Goal: Information Seeking & Learning: Learn about a topic

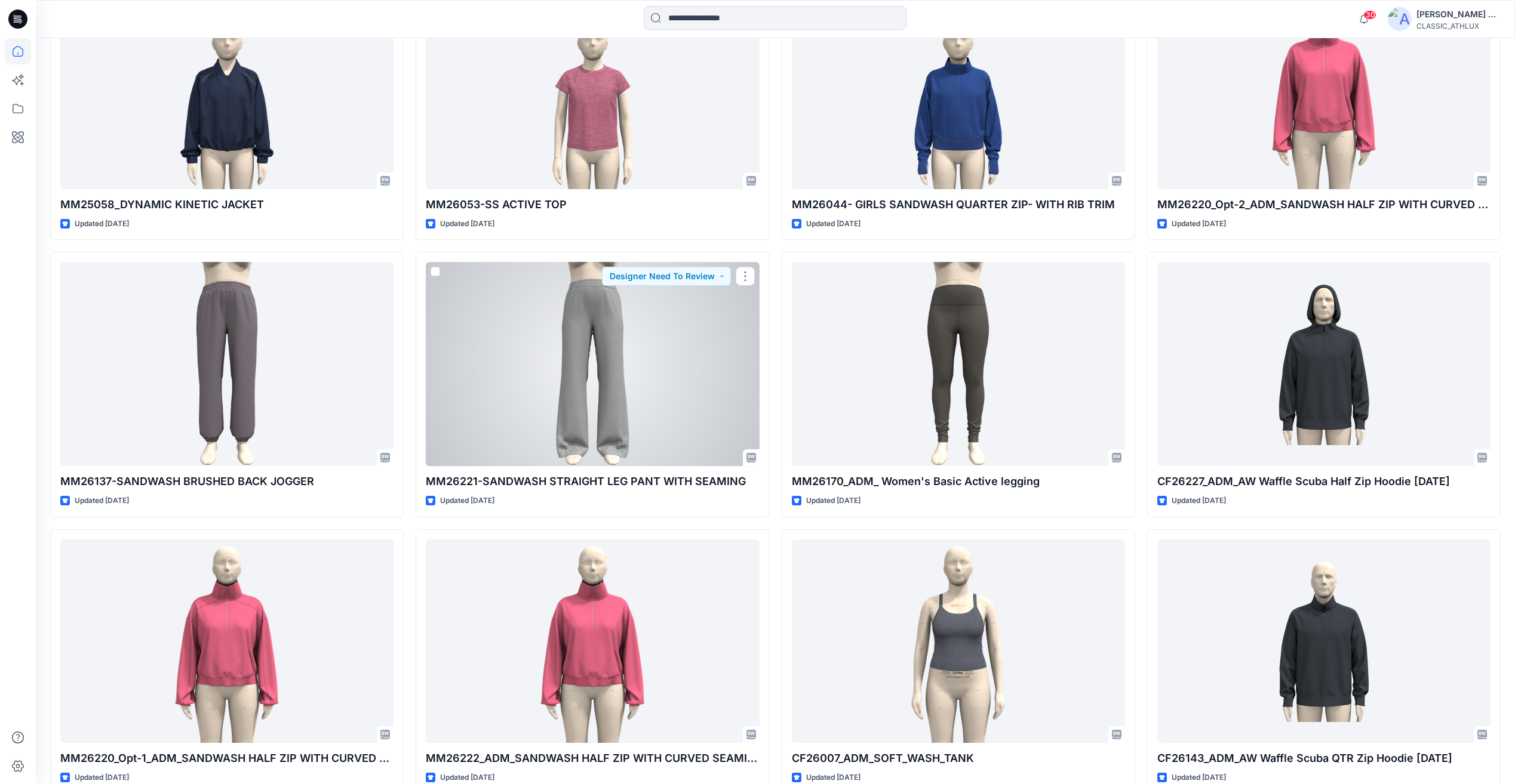
scroll to position [3980, 0]
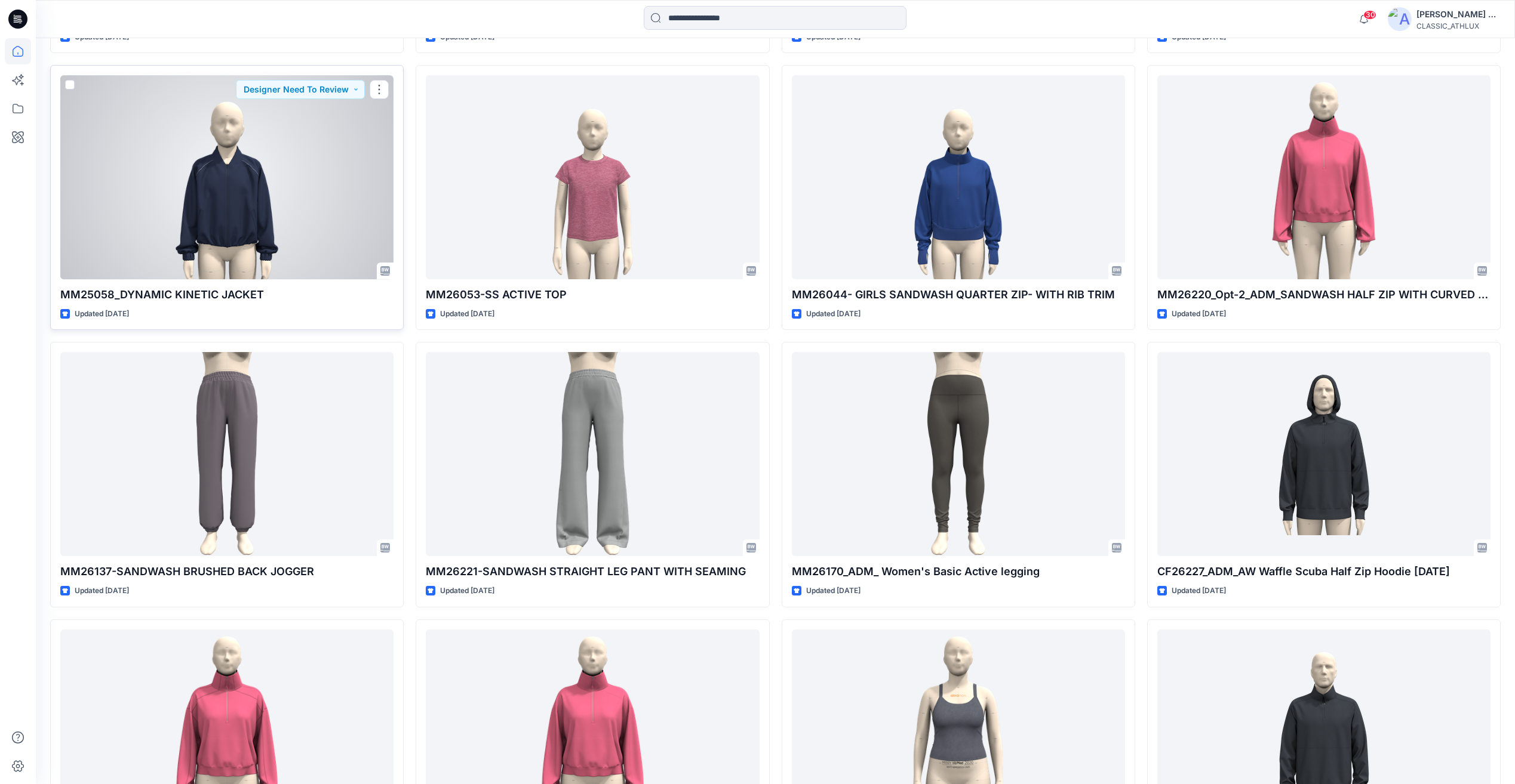
click at [292, 171] on div at bounding box center [226, 177] width 333 height 203
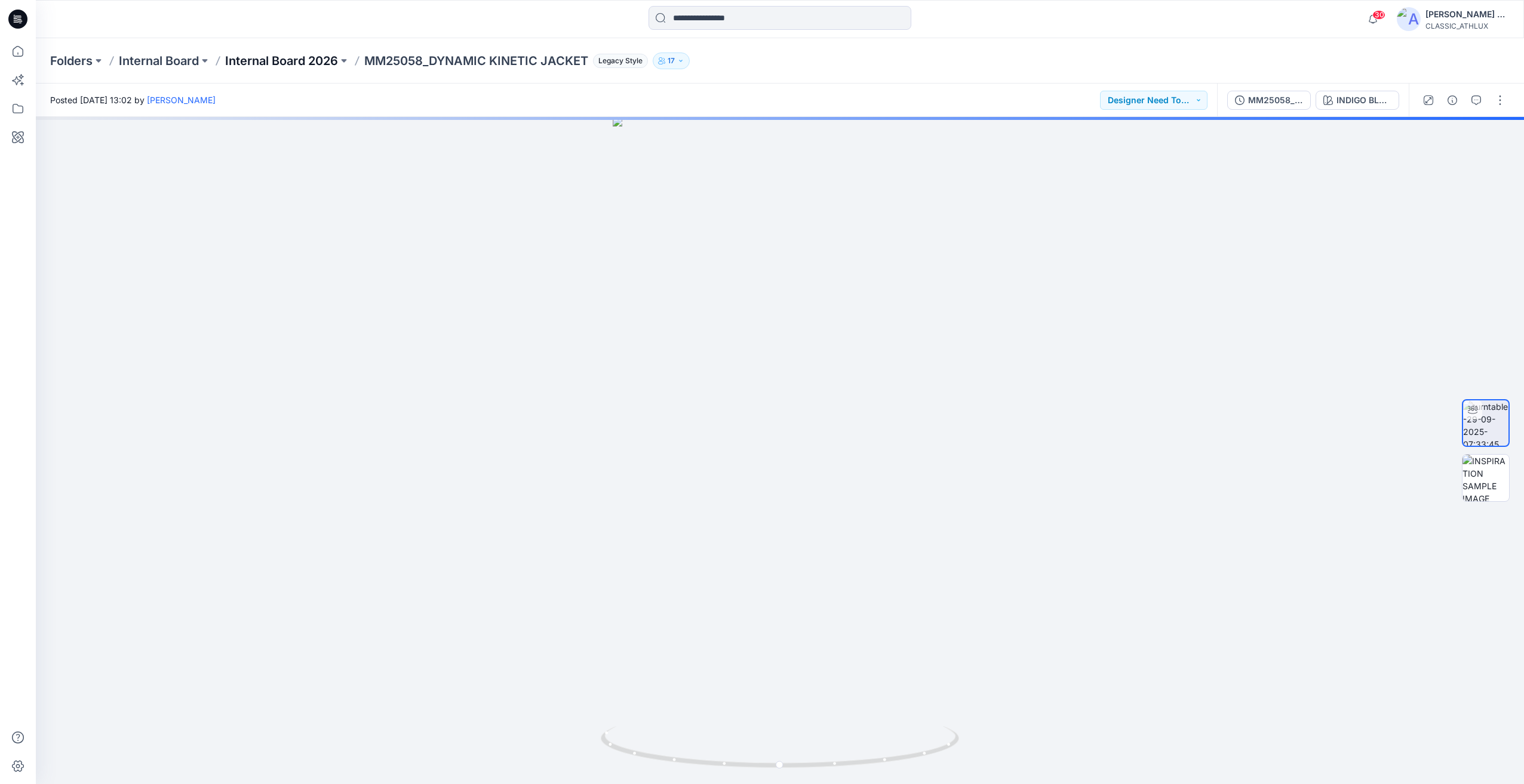
click at [278, 58] on p "Internal Board 2026" at bounding box center [282, 61] width 113 height 17
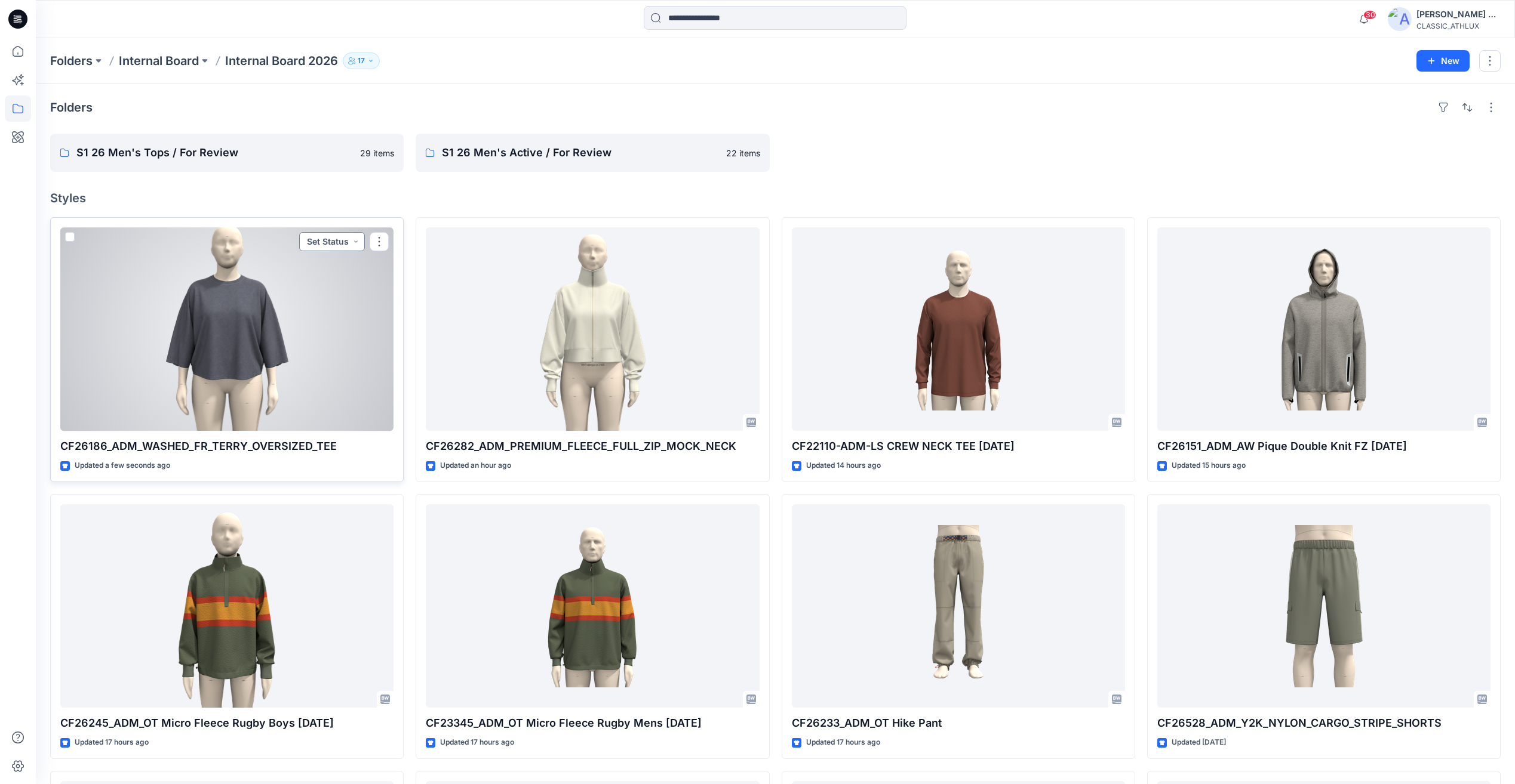
click at [335, 244] on button "Set Status" at bounding box center [332, 242] width 66 height 19
click at [295, 375] on p "Designer Need To Review" at bounding box center [314, 376] width 67 height 15
click at [348, 363] on div at bounding box center [226, 329] width 333 height 203
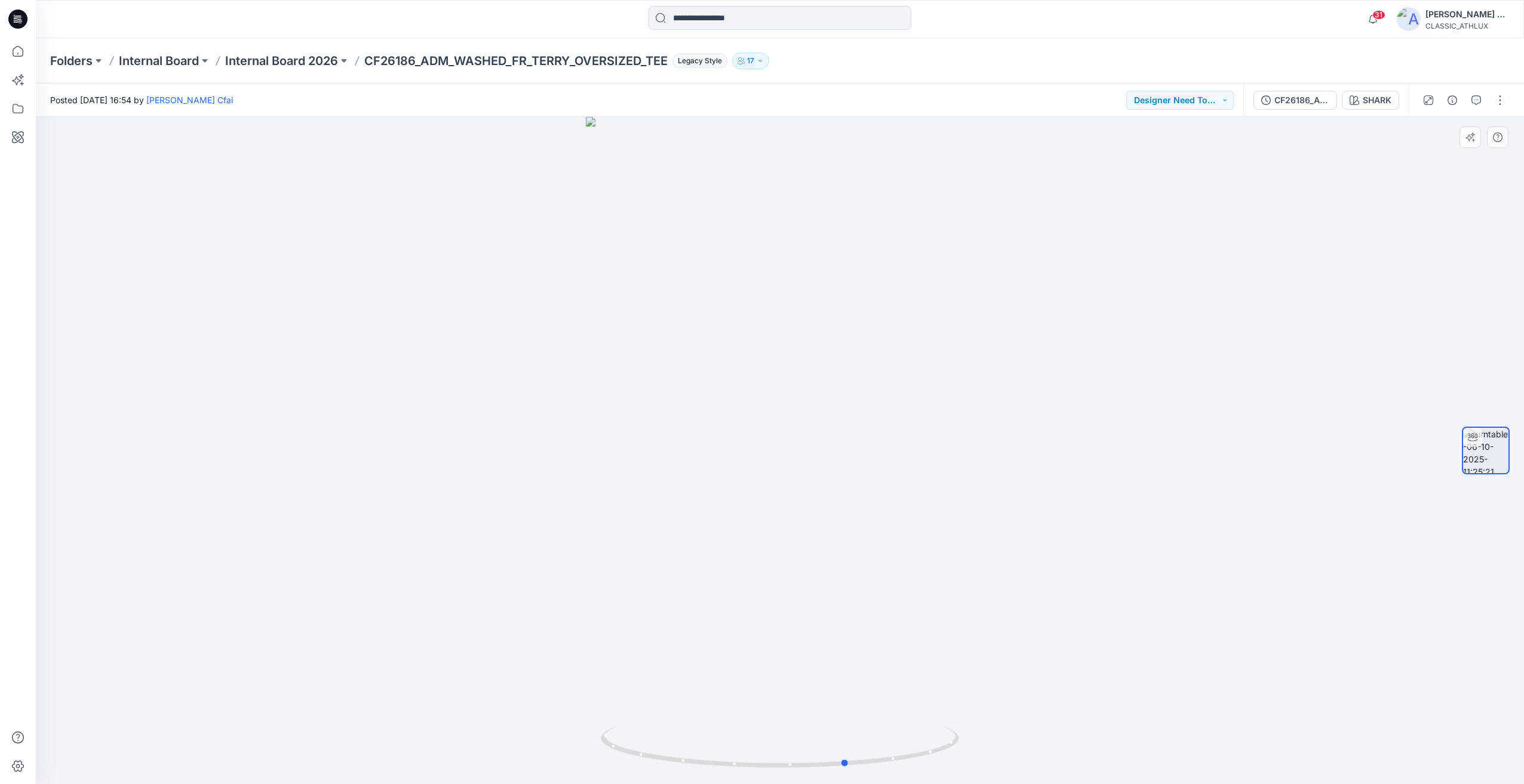
drag, startPoint x: 1236, startPoint y: 525, endPoint x: 1283, endPoint y: 412, distance: 122.4
click at [962, 567] on div at bounding box center [780, 451] width 1488 height 668
click at [1456, 112] on div at bounding box center [1464, 100] width 110 height 34
click at [1449, 96] on icon "button" at bounding box center [1452, 100] width 9 height 9
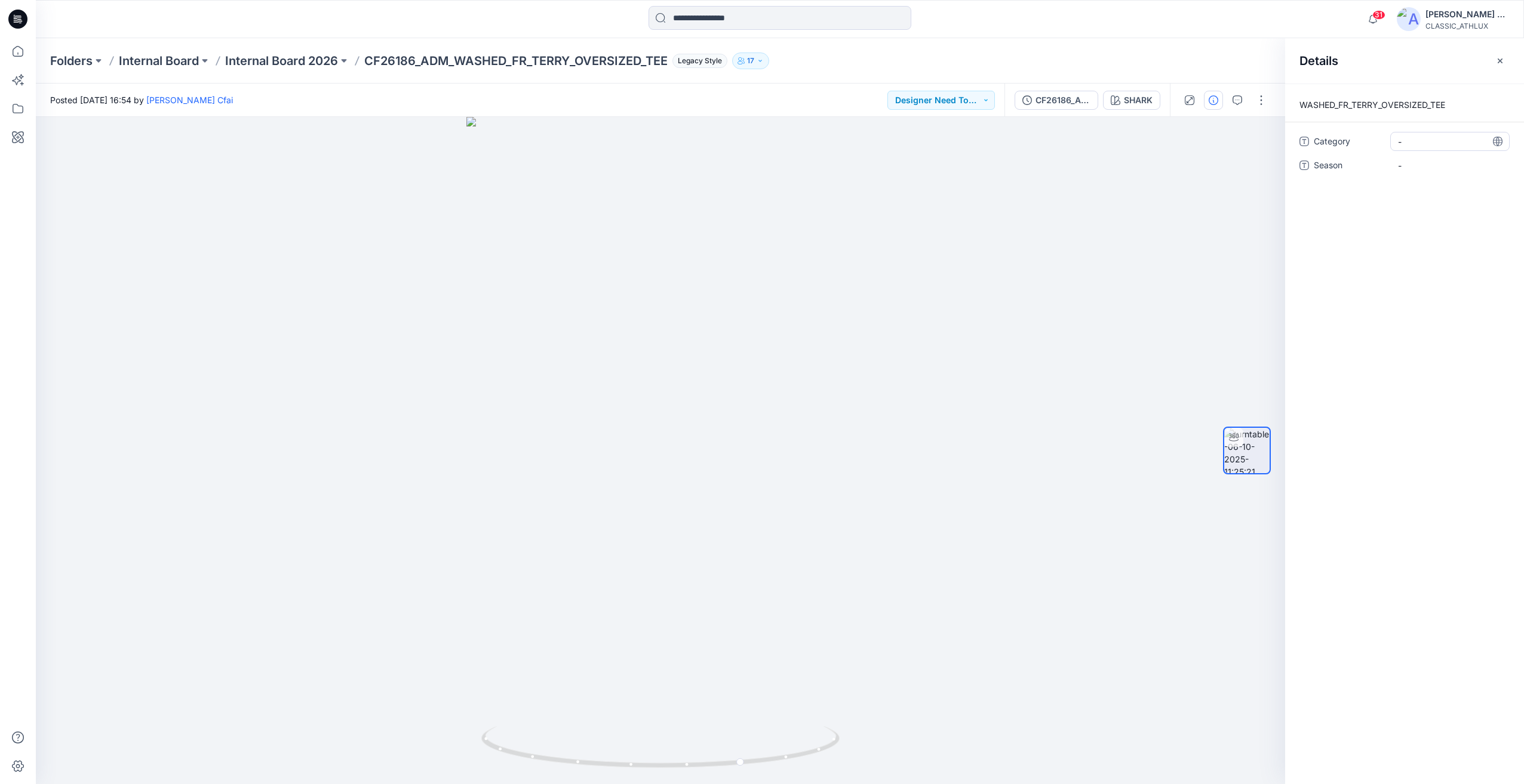
click at [1408, 139] on span "-" at bounding box center [1450, 142] width 104 height 12
click at [1408, 139] on textarea at bounding box center [1450, 141] width 119 height 19
type textarea "**********"
click at [1443, 165] on span "-" at bounding box center [1450, 165] width 104 height 12
click at [1405, 170] on span "-" at bounding box center [1450, 165] width 104 height 12
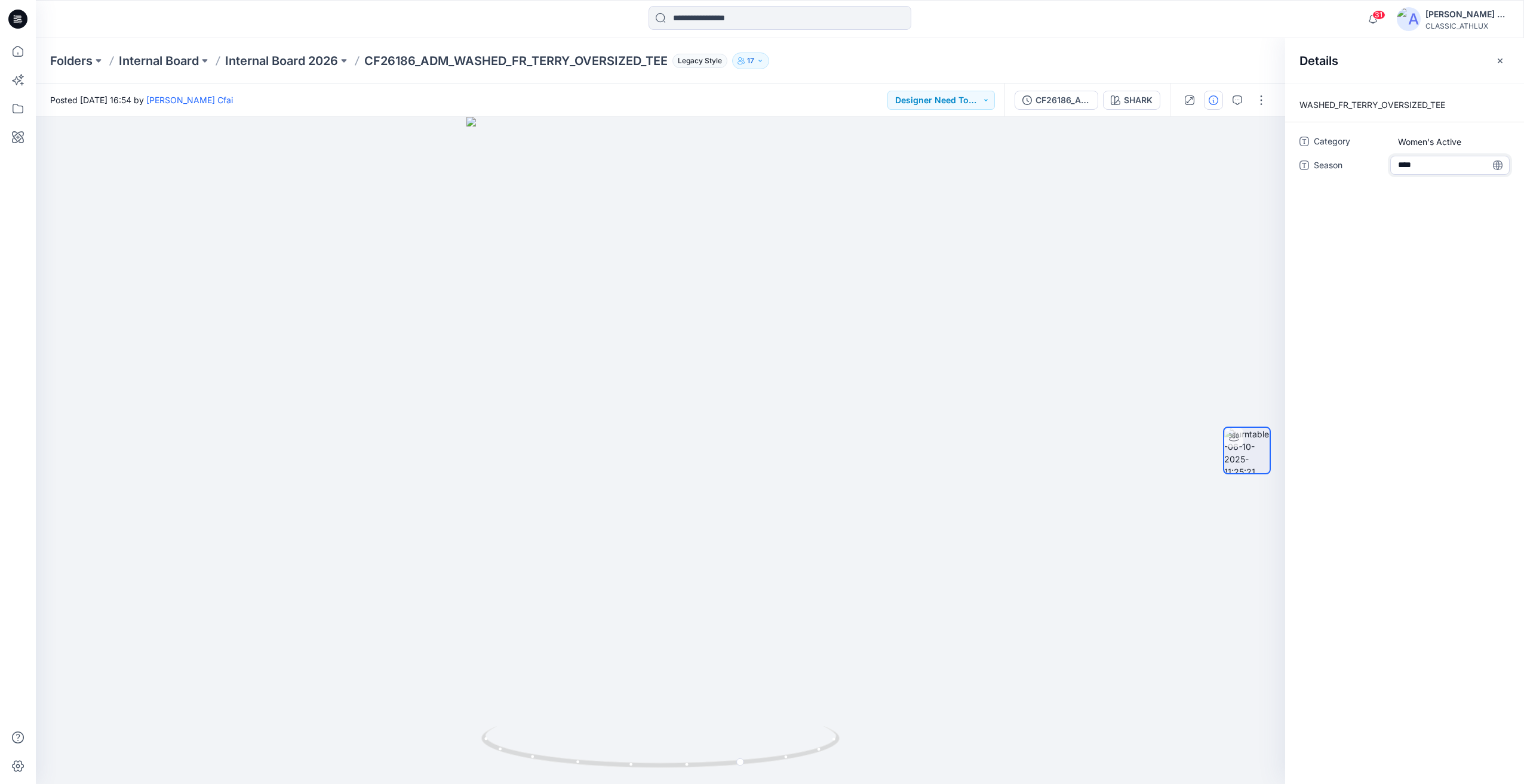
type textarea "*****"
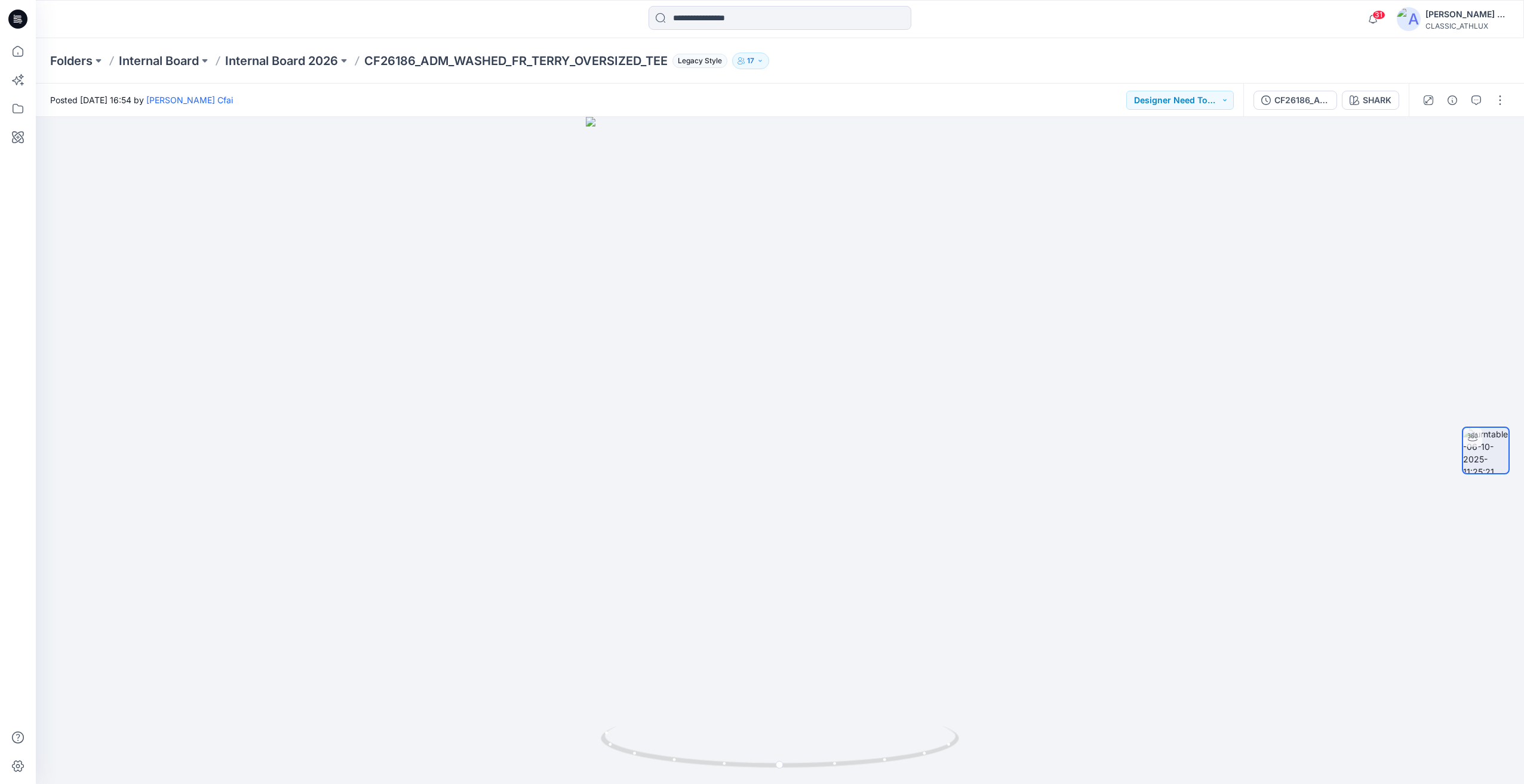
click at [18, 15] on icon at bounding box center [18, 18] width 19 height 19
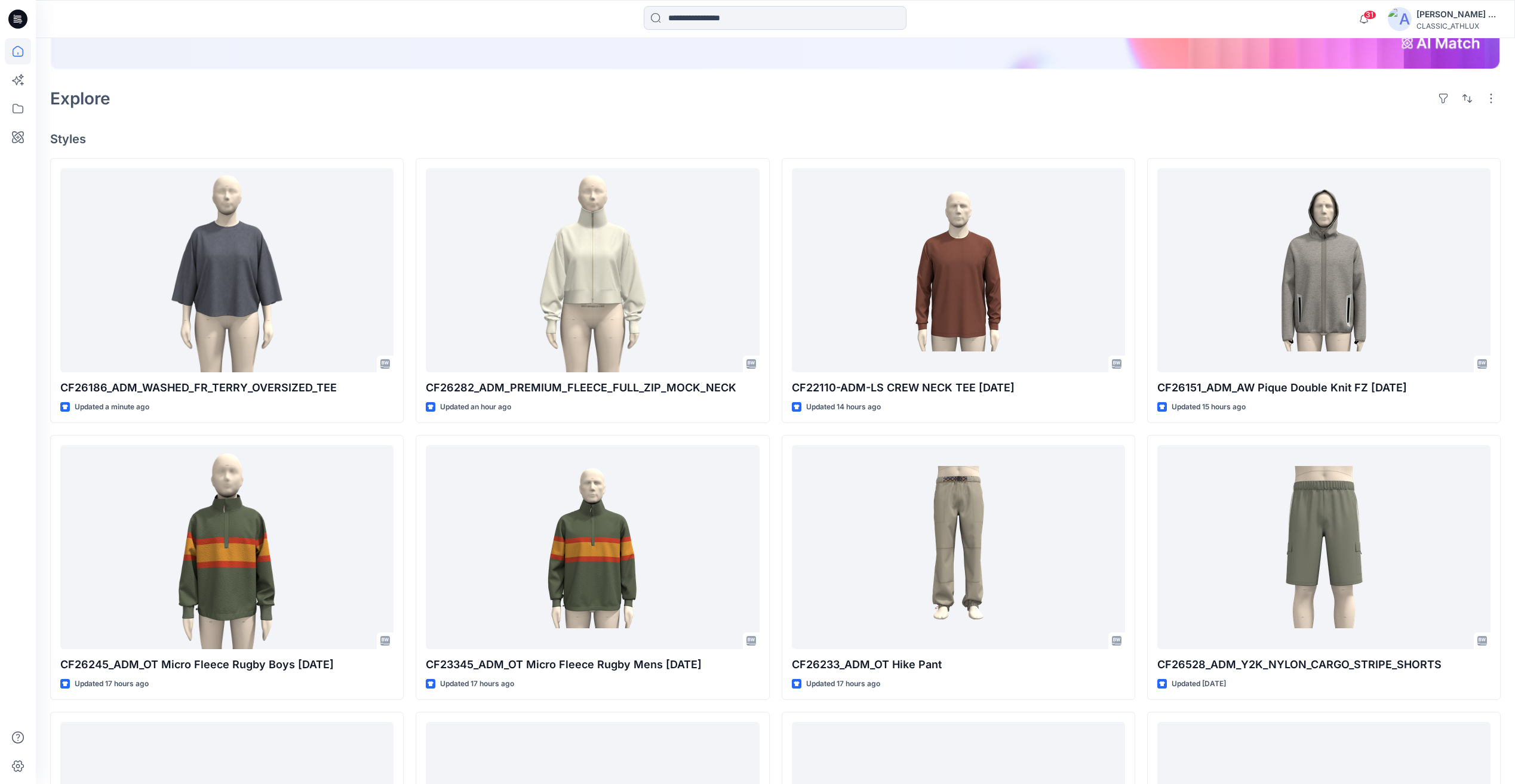
scroll to position [298, 0]
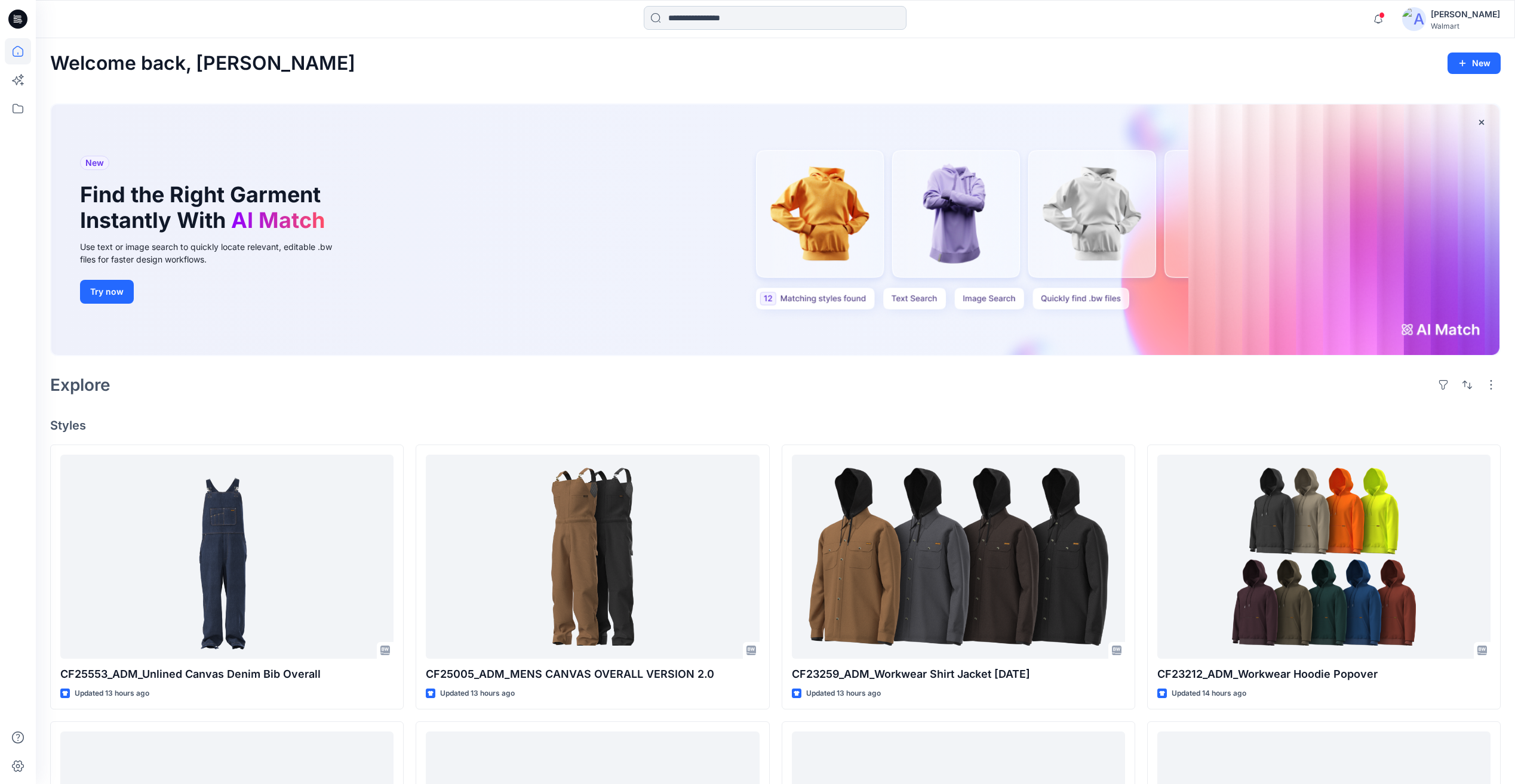
click at [694, 15] on input at bounding box center [774, 18] width 262 height 24
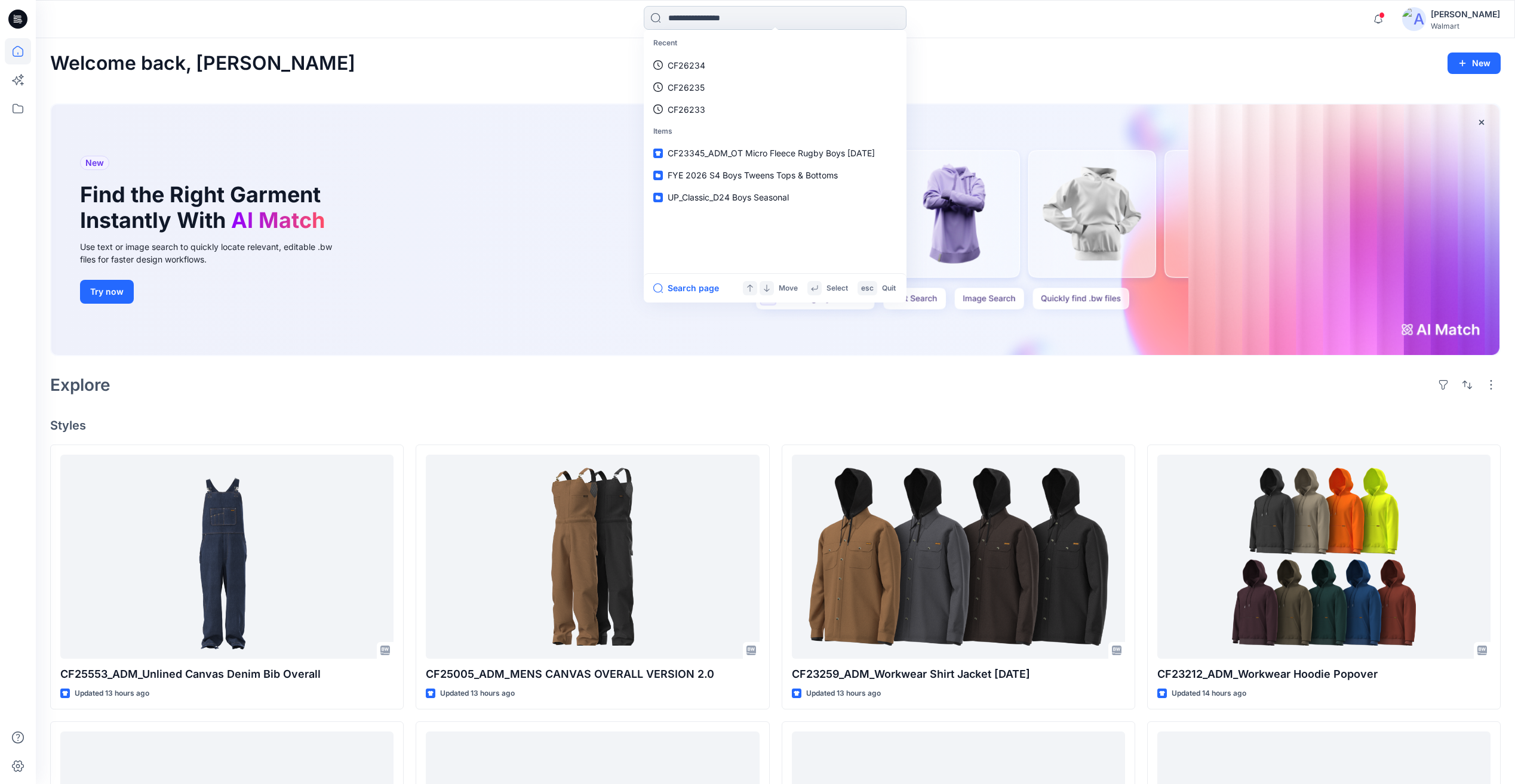
click at [693, 21] on input at bounding box center [774, 18] width 262 height 24
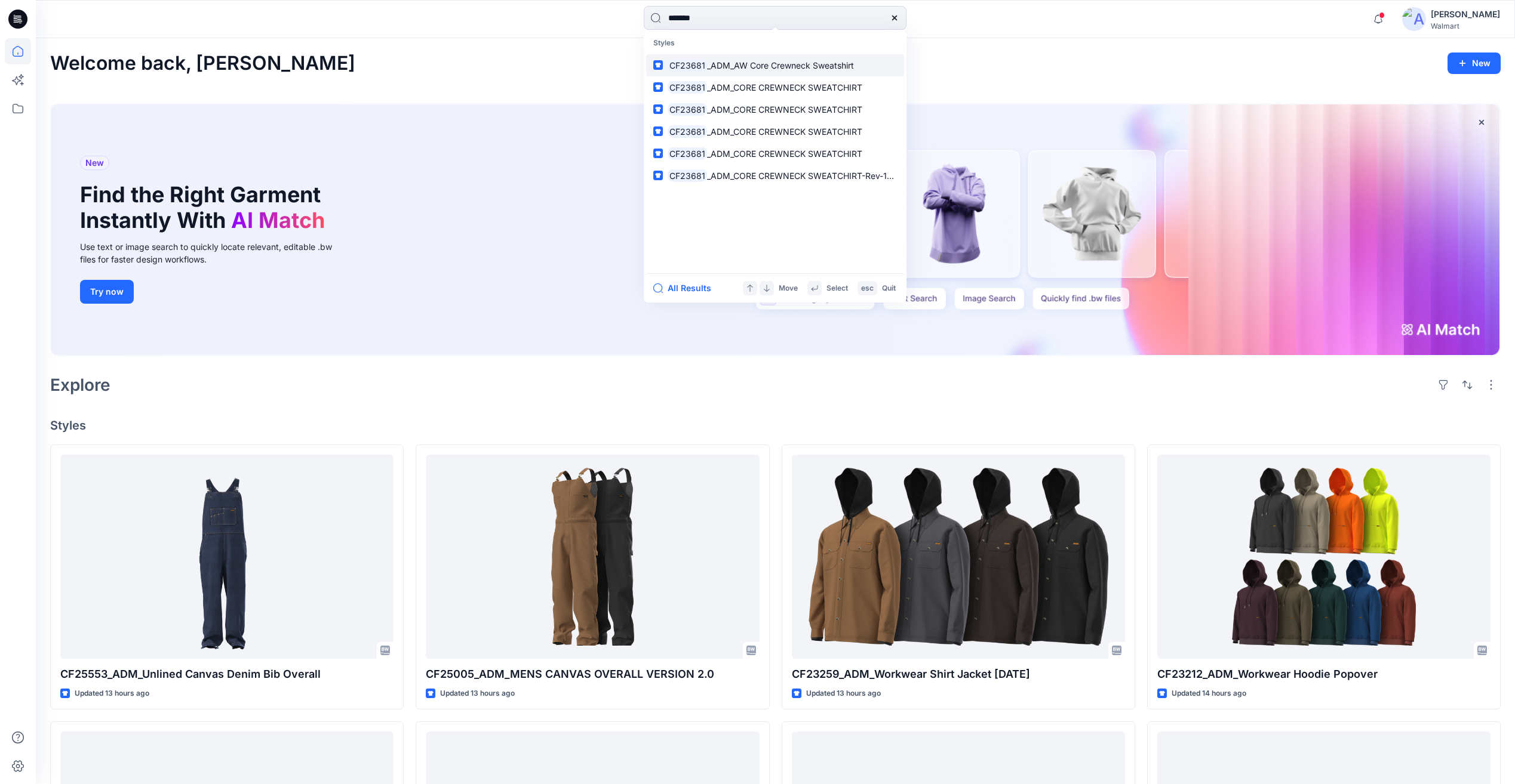
type input "*******"
click at [766, 67] on span "_ADM_AW Core Crewneck Sweatshirt" at bounding box center [780, 65] width 147 height 10
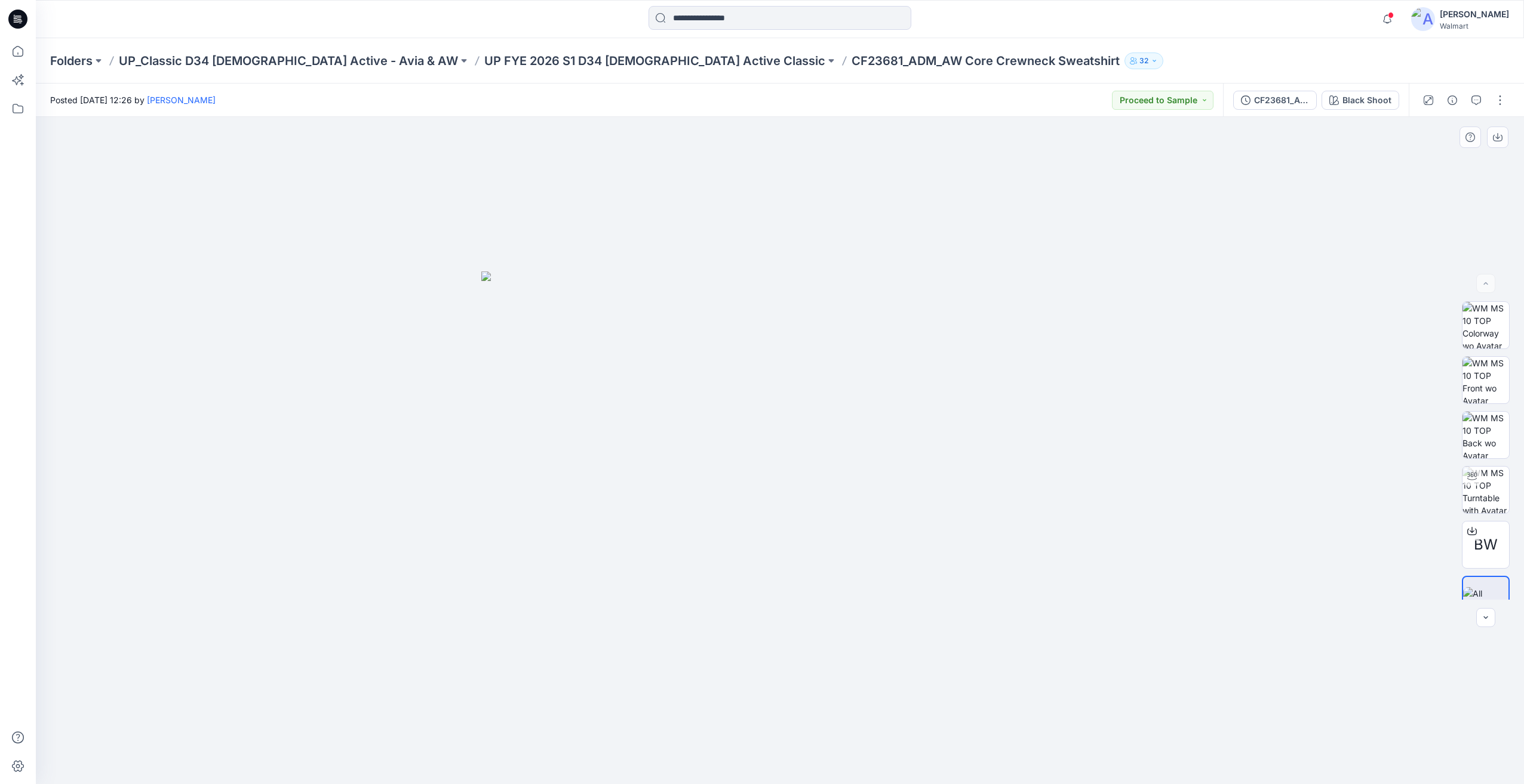
drag, startPoint x: 527, startPoint y: 304, endPoint x: 581, endPoint y: 300, distance: 54.1
click at [581, 300] on img at bounding box center [780, 528] width 597 height 512
click at [553, 65] on p "UP FYE 2026 S1 D34 Ladies Active Classic" at bounding box center [655, 61] width 341 height 17
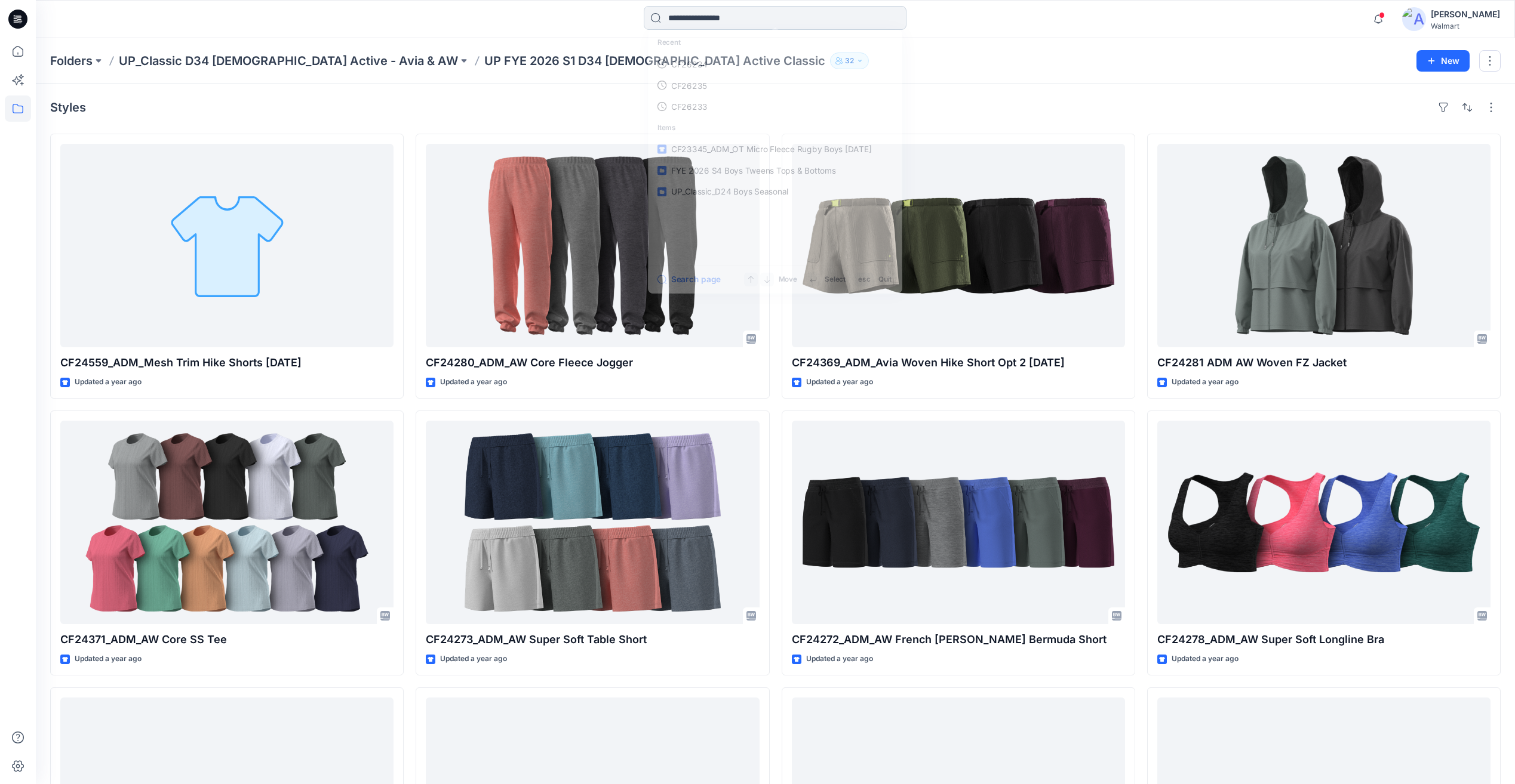
click at [731, 9] on input at bounding box center [774, 18] width 262 height 24
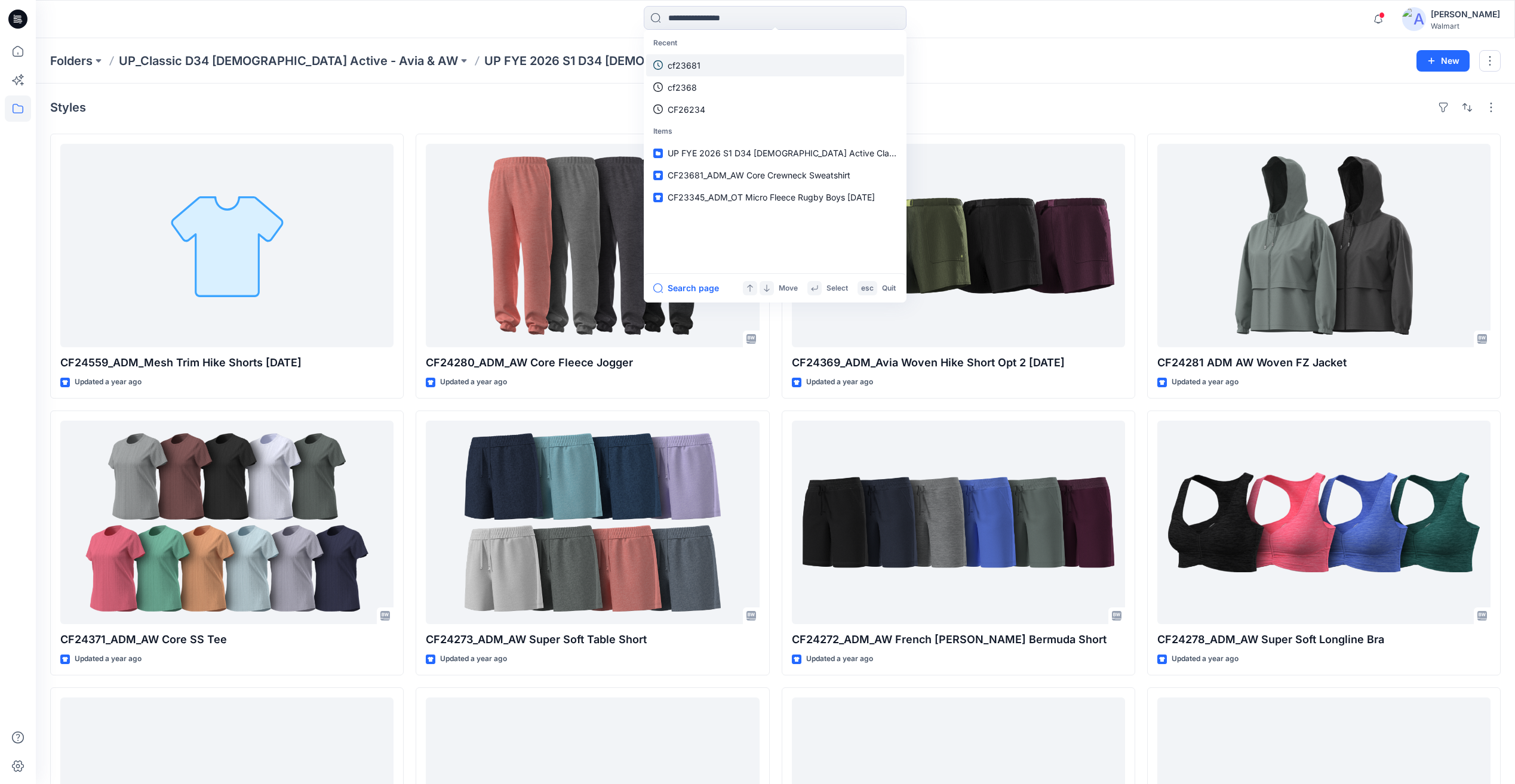
click at [683, 67] on p "cf23681" at bounding box center [684, 65] width 33 height 12
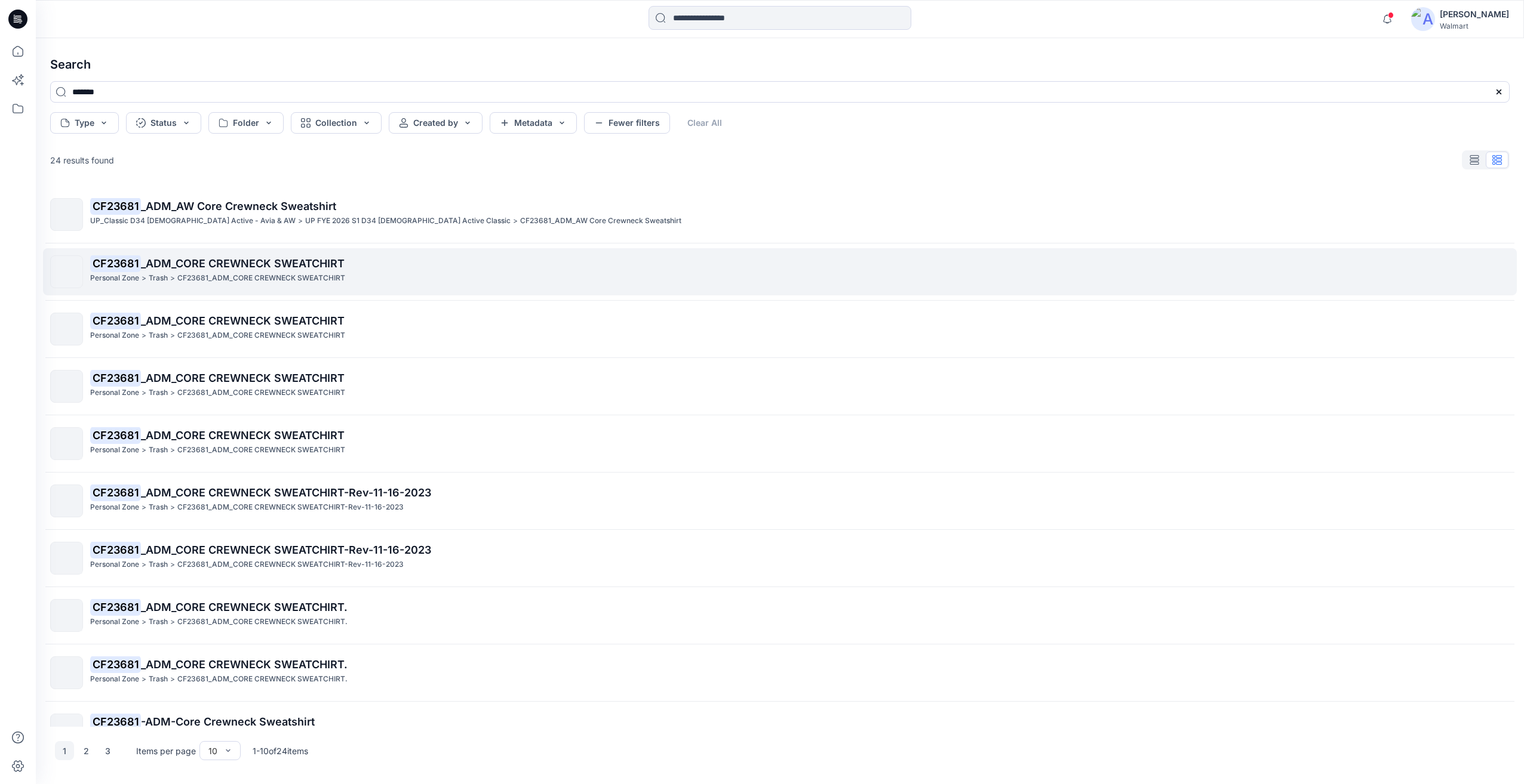
click at [311, 280] on p "CF23681_ADM_CORE CREWNECK SWEATCHIRT" at bounding box center [261, 278] width 168 height 12
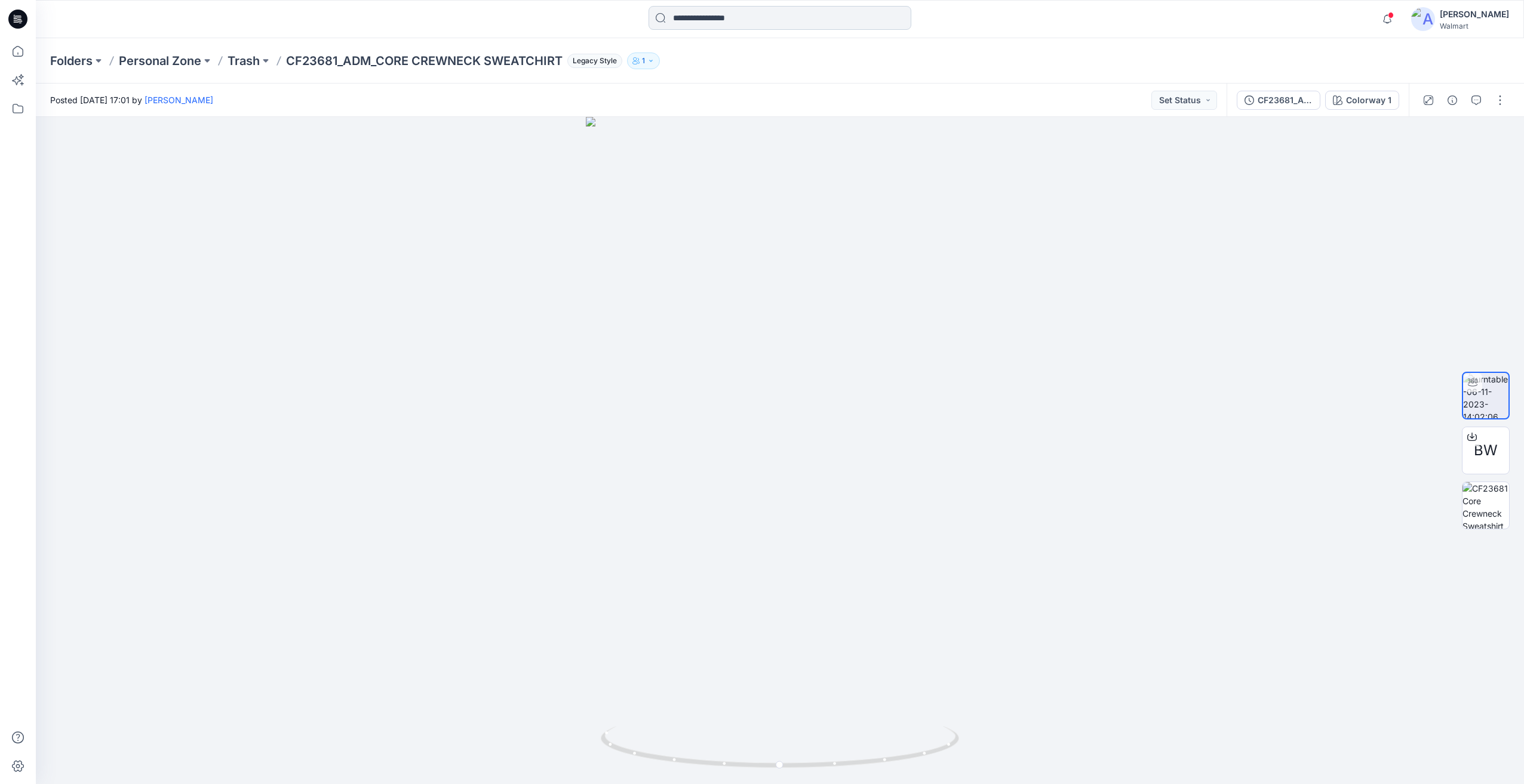
click at [718, 17] on input at bounding box center [780, 18] width 262 height 24
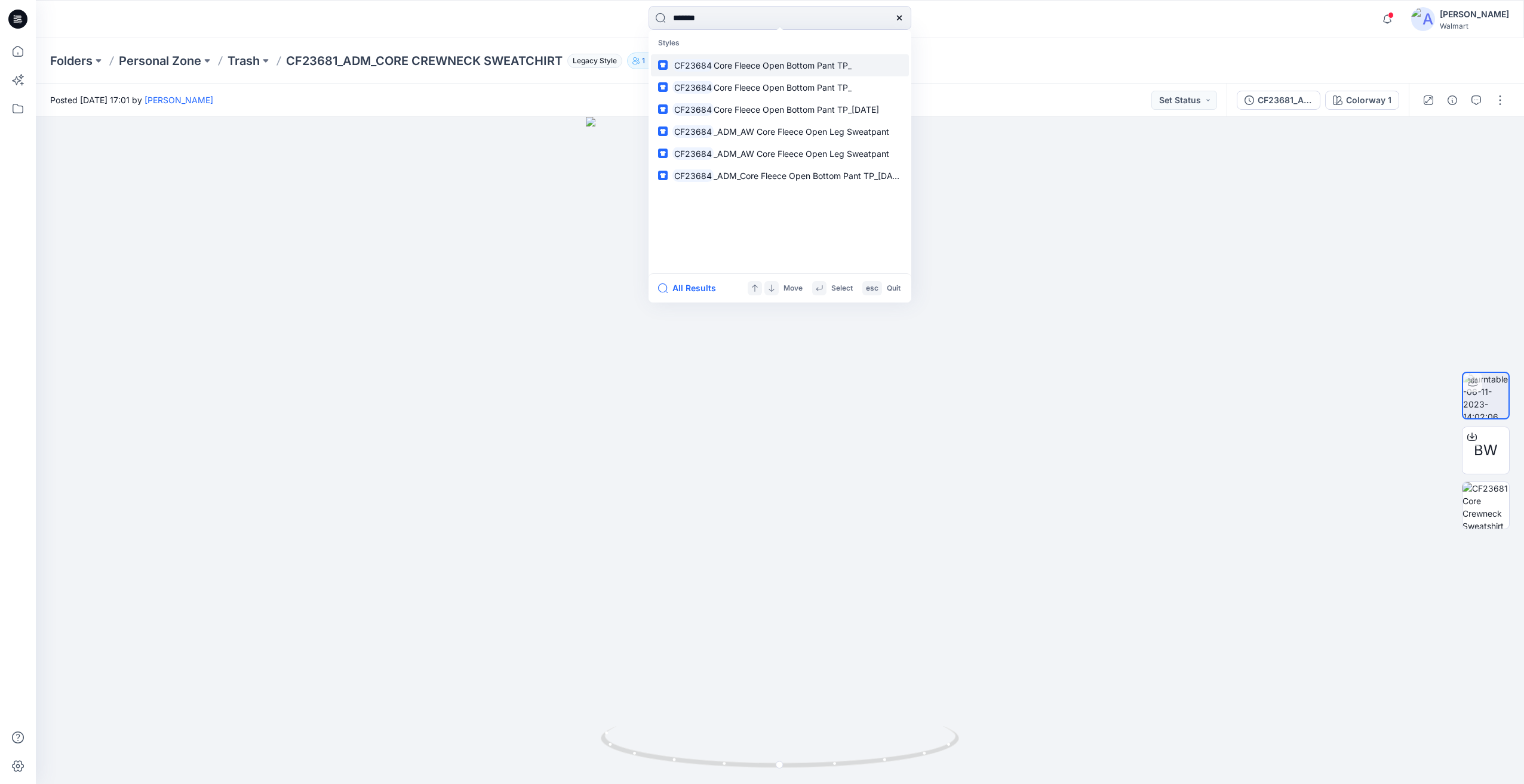
type input "*******"
click at [723, 69] on span "Core Fleece Open Bottom Pant TP_" at bounding box center [783, 65] width 138 height 10
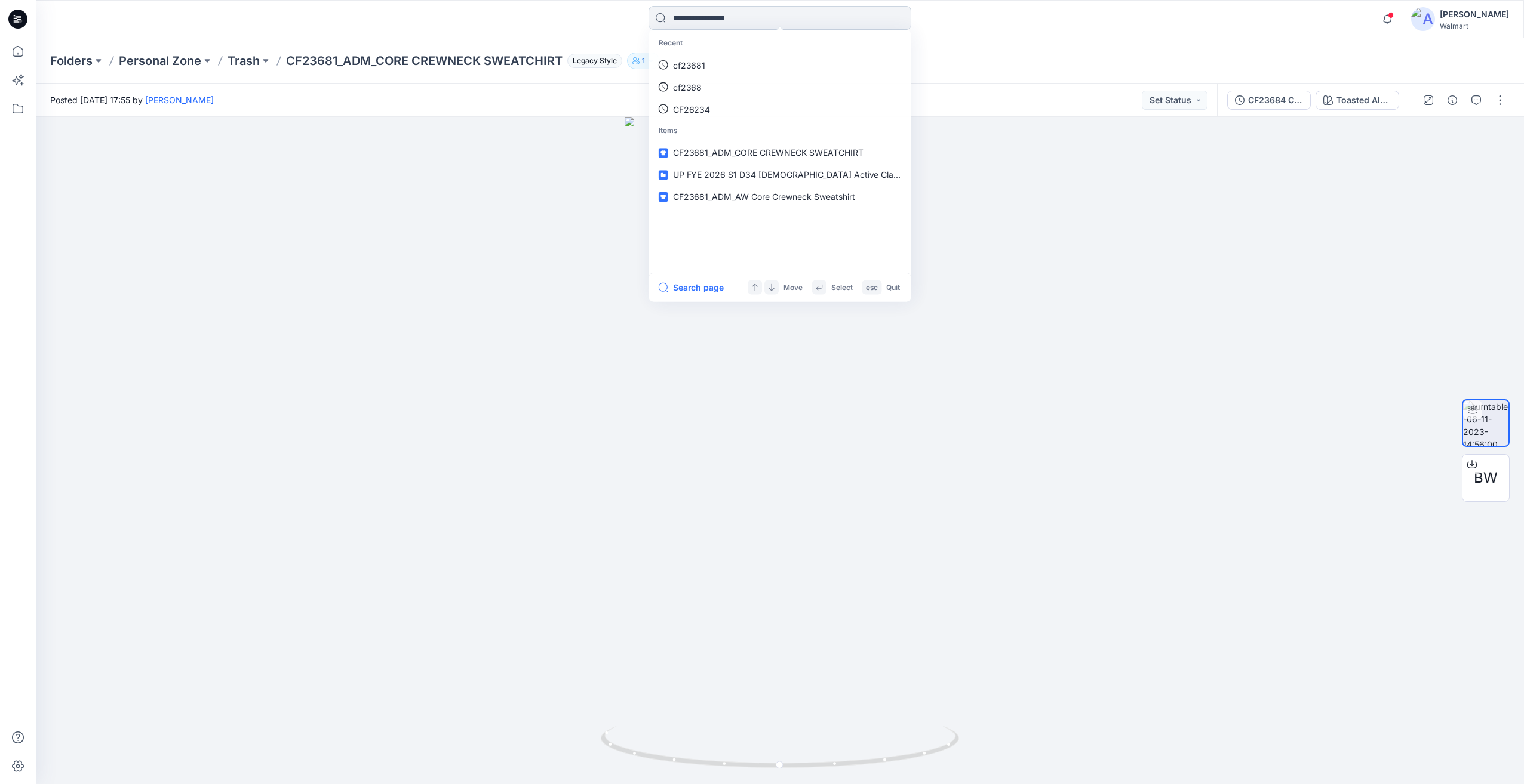
click at [722, 24] on input at bounding box center [780, 18] width 262 height 24
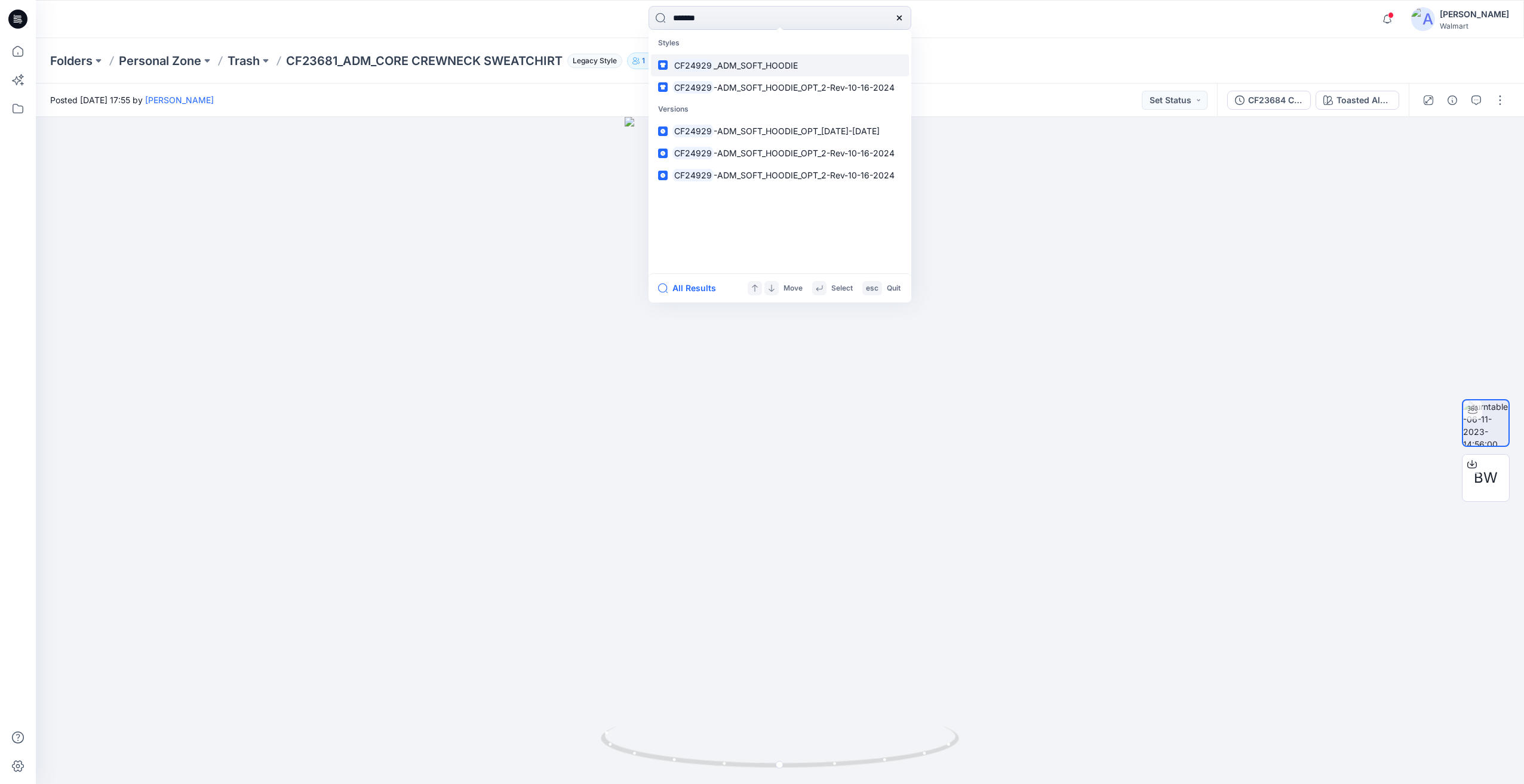
type input "*******"
click at [734, 67] on span "_ADM_SOFT_HOODIE" at bounding box center [756, 65] width 84 height 10
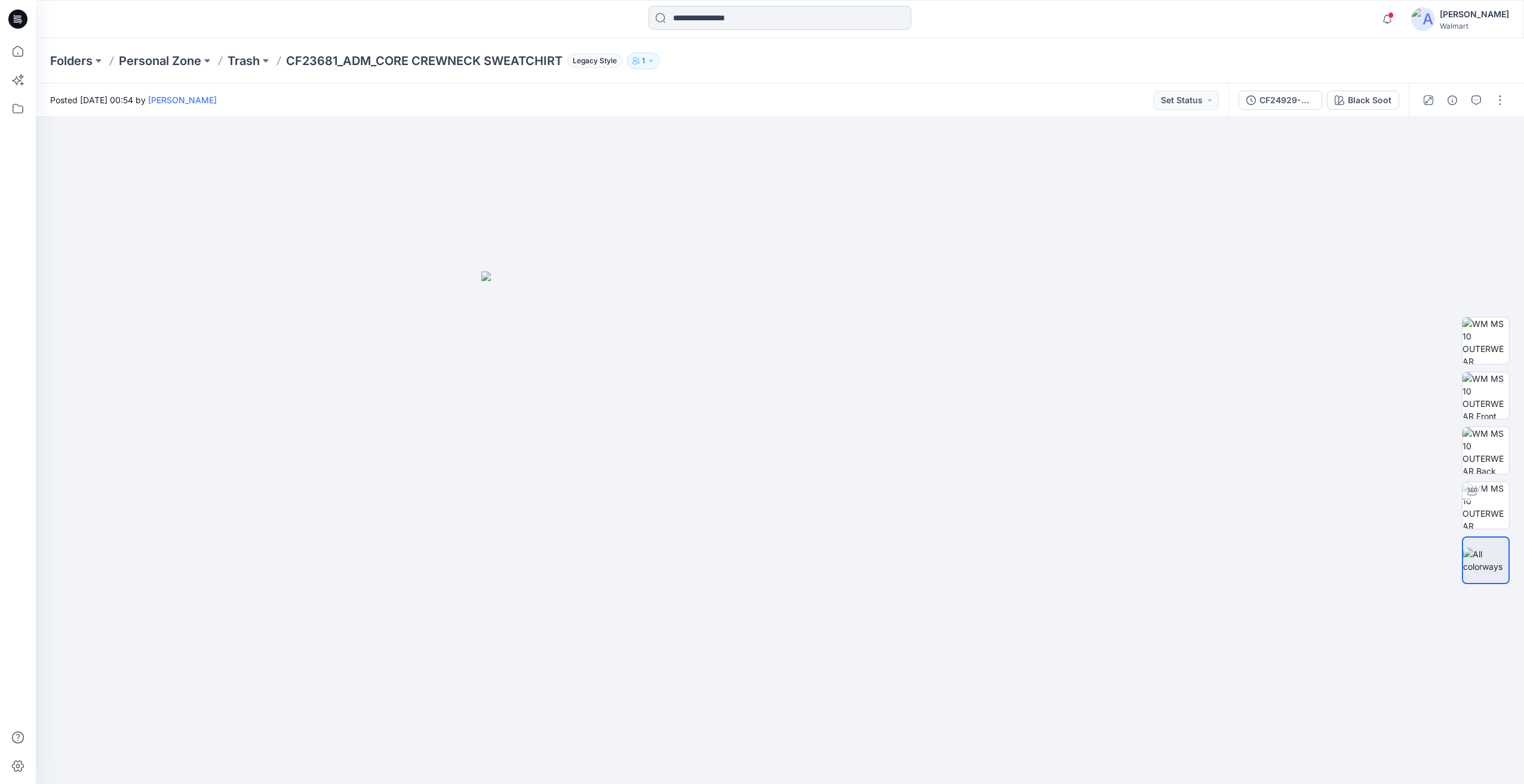
click at [741, 18] on input at bounding box center [780, 18] width 262 height 24
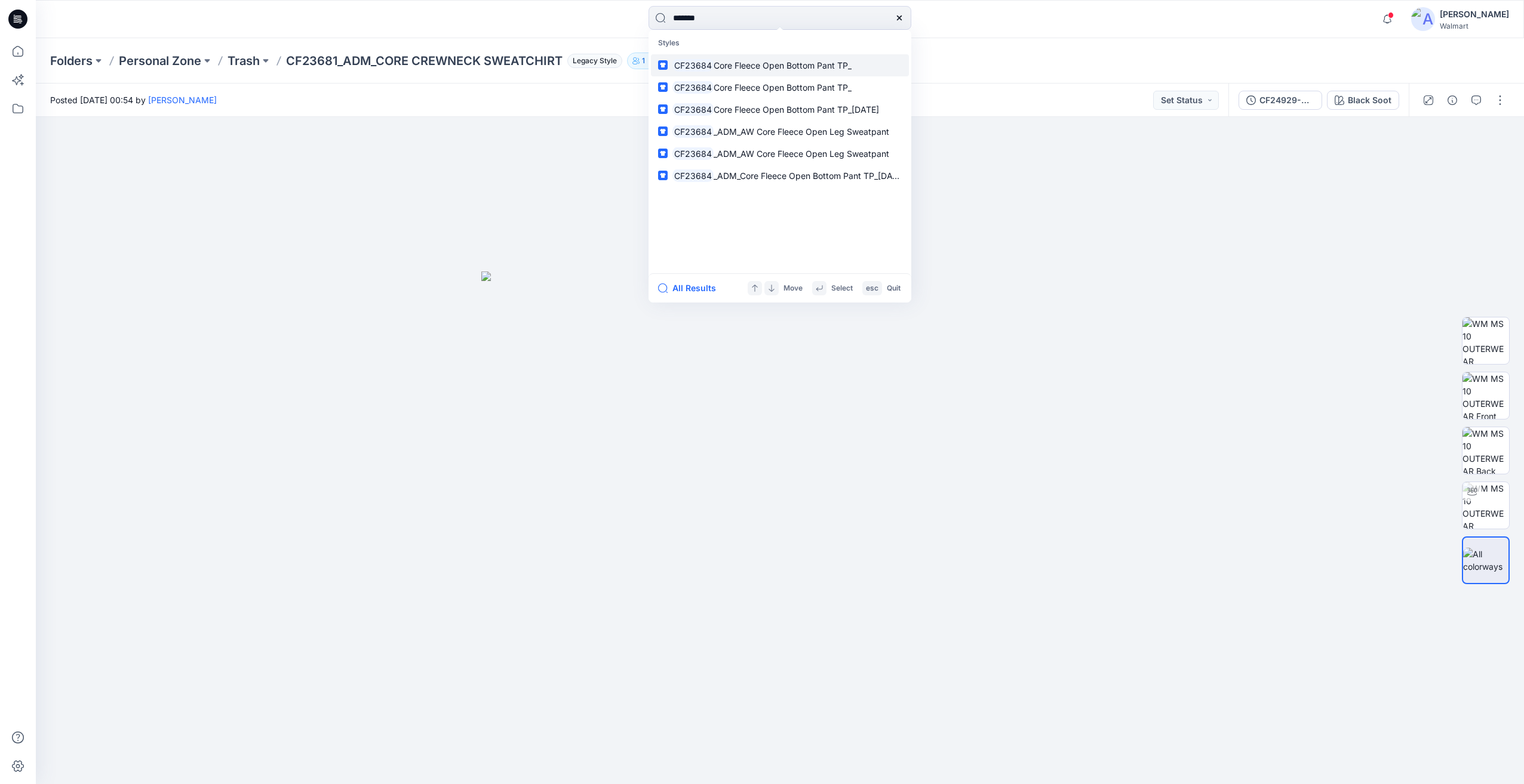
type input "*******"
click at [721, 67] on span "Core Fleece Open Bottom Pant TP_" at bounding box center [783, 65] width 138 height 10
